Goal: Obtain resource: Download file/media

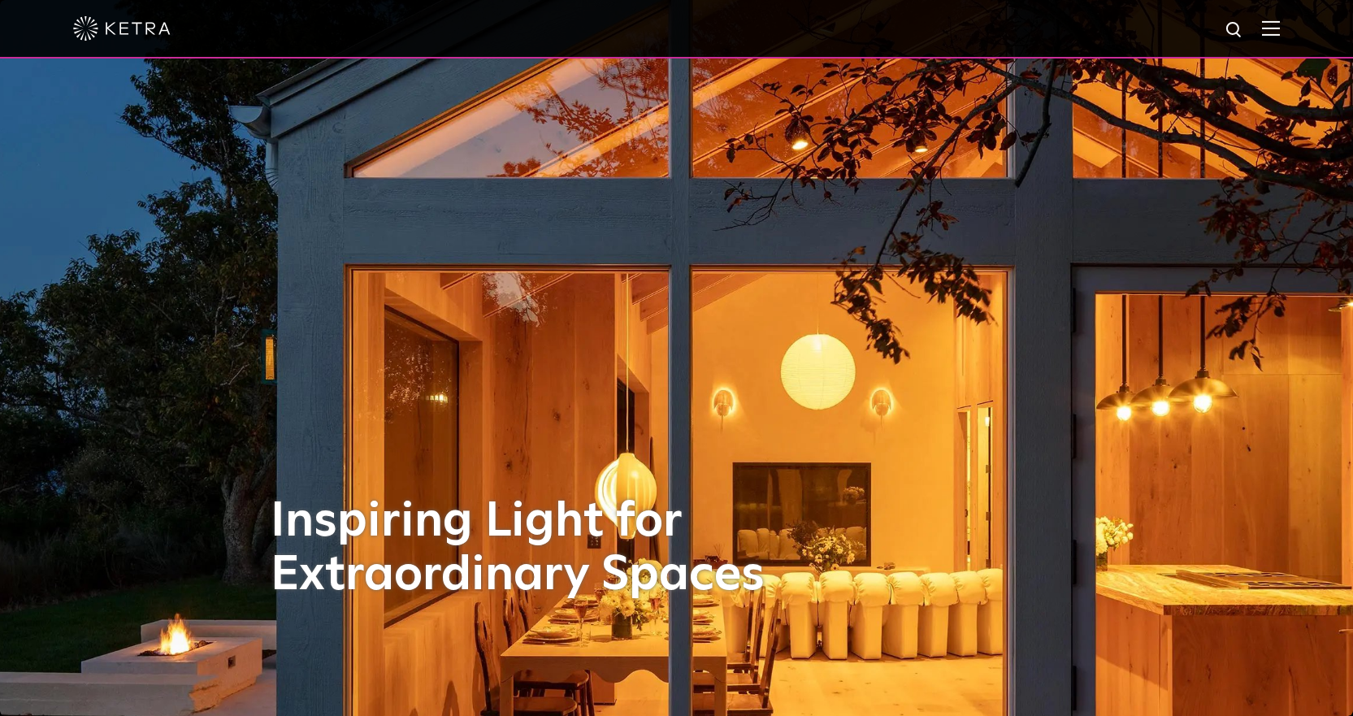
click at [1280, 18] on div at bounding box center [676, 28] width 1206 height 57
click at [1280, 26] on img at bounding box center [1271, 27] width 18 height 15
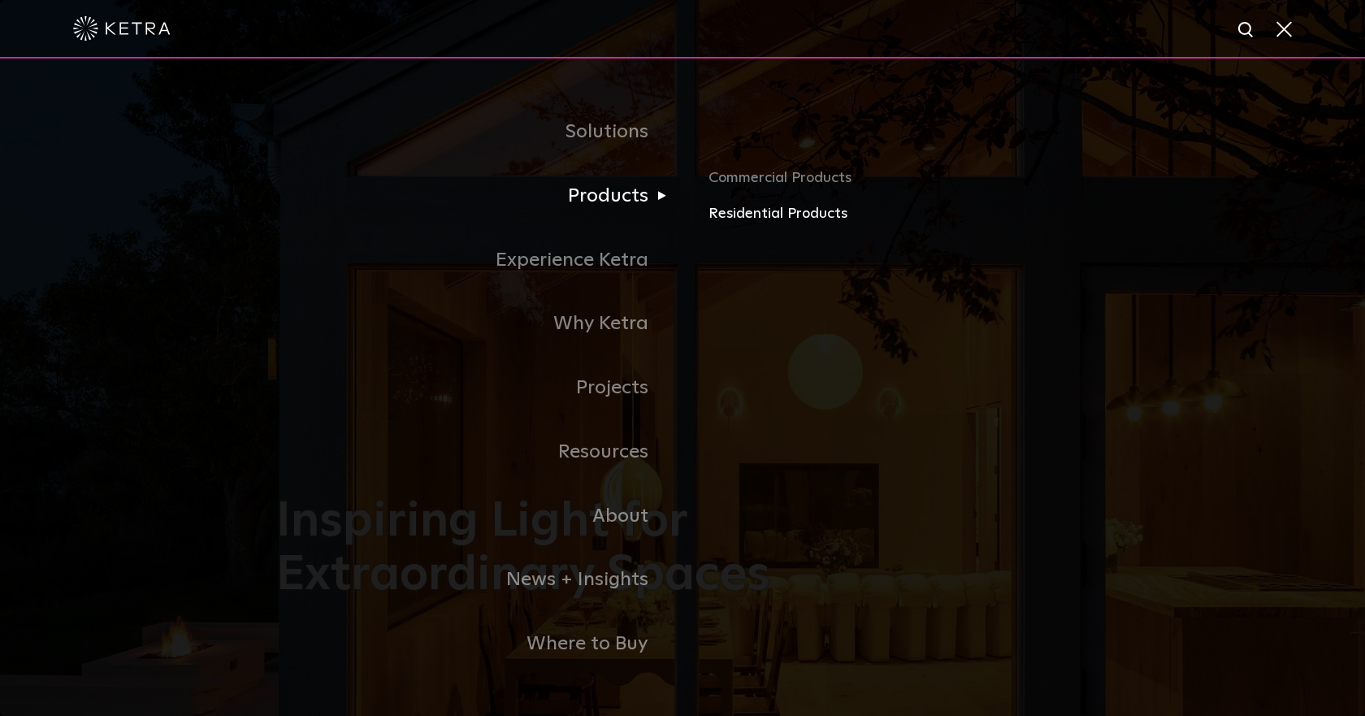
click at [751, 215] on link "Residential Products" at bounding box center [898, 214] width 380 height 24
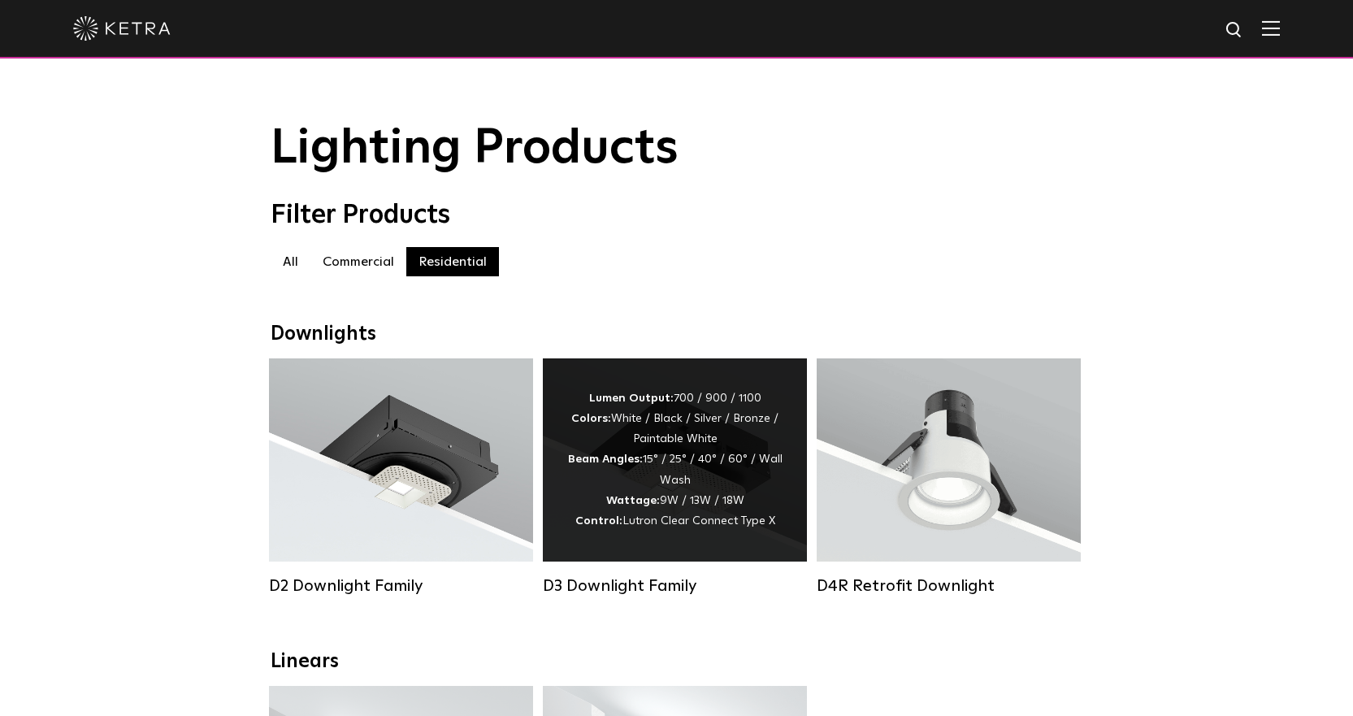
click at [738, 418] on div "Lumen Output: 700 / 900 / 1100 Colors: White / Black / Silver / Bronze / Painta…" at bounding box center [674, 459] width 215 height 143
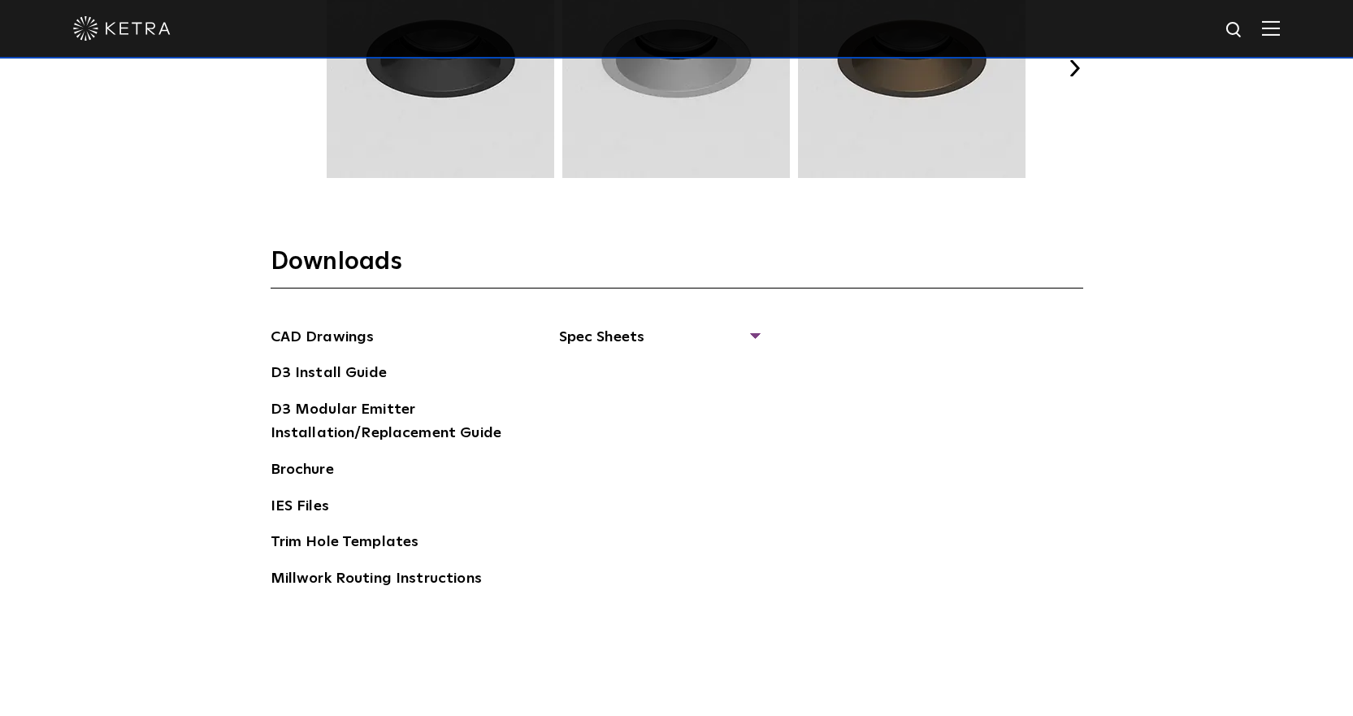
scroll to position [2437, 0]
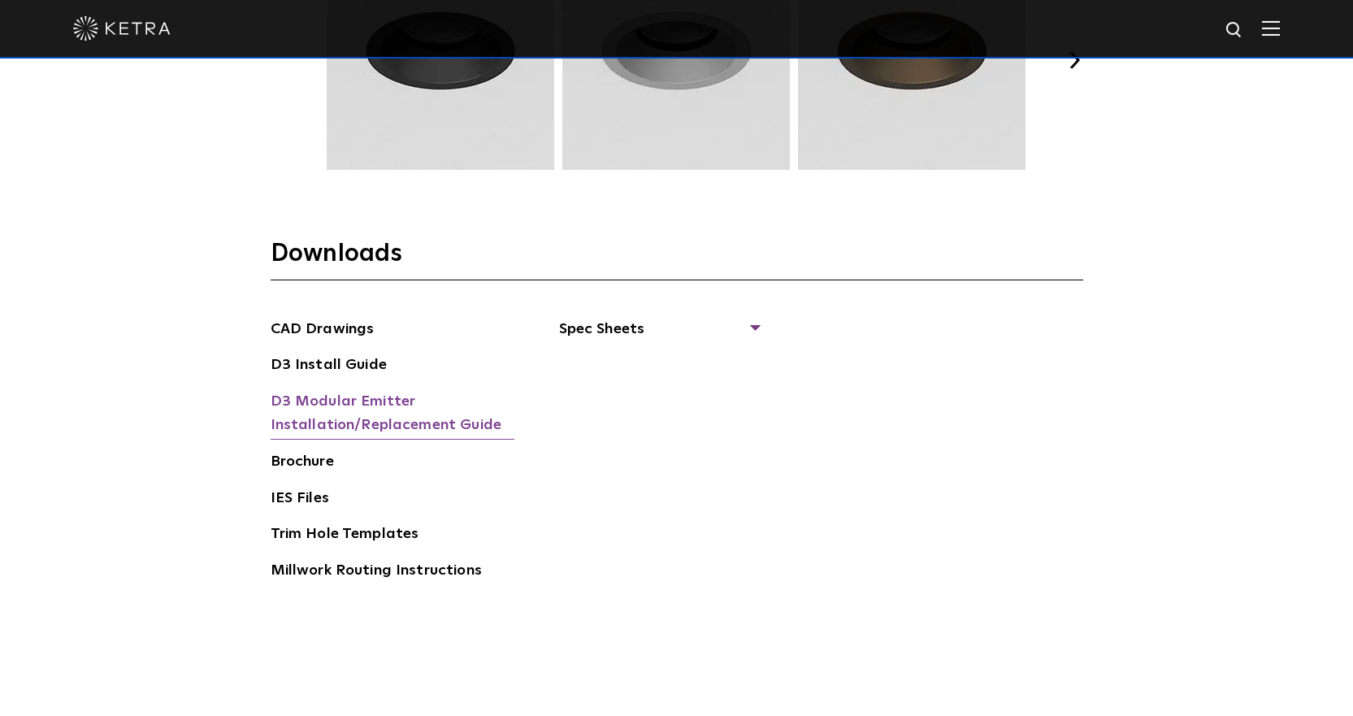
click at [335, 392] on link "D3 Modular Emitter Installation/Replacement Guide" at bounding box center [393, 415] width 244 height 50
